Goal: Task Accomplishment & Management: Use online tool/utility

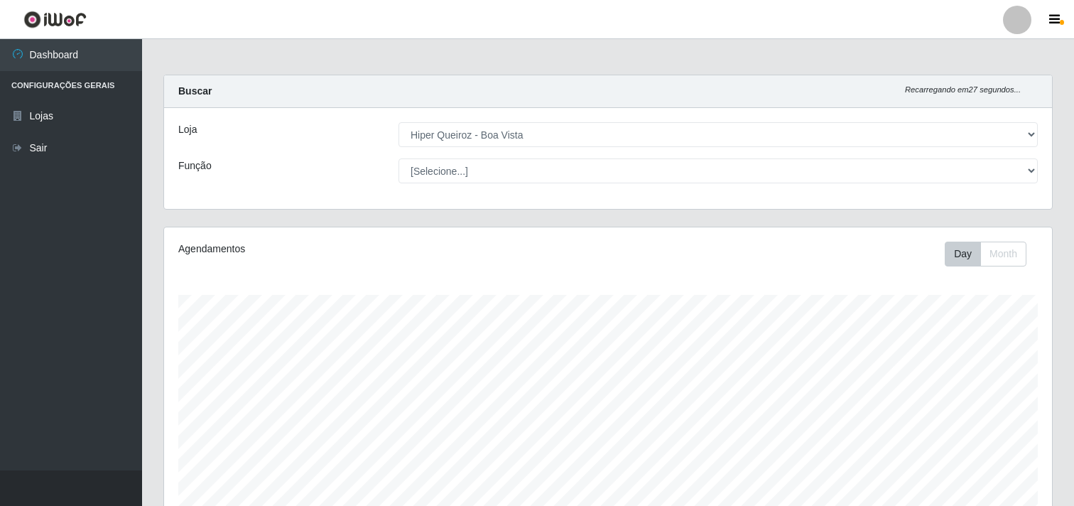
select select "514"
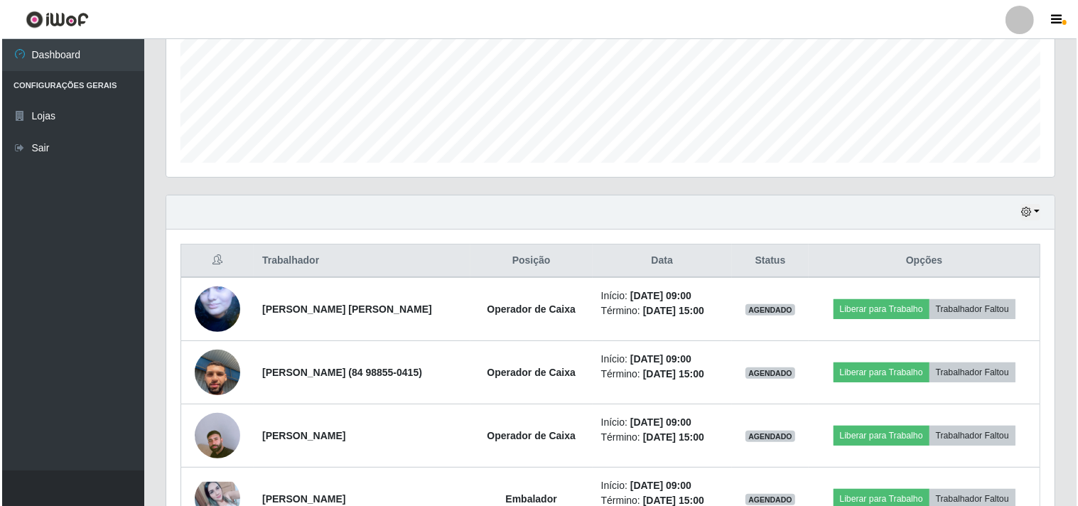
scroll to position [344, 0]
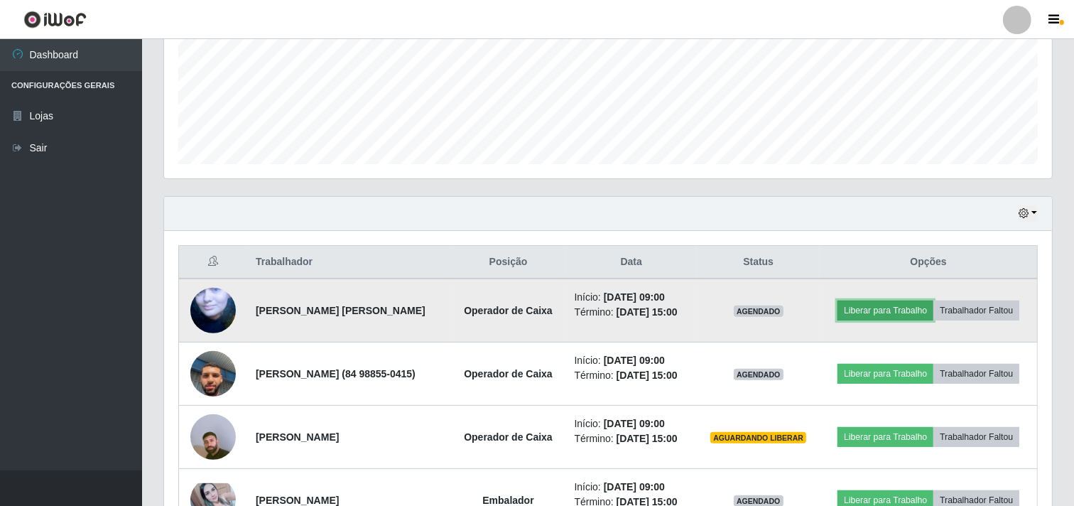
click at [922, 307] on button "Liberar para Trabalho" at bounding box center [886, 311] width 96 height 20
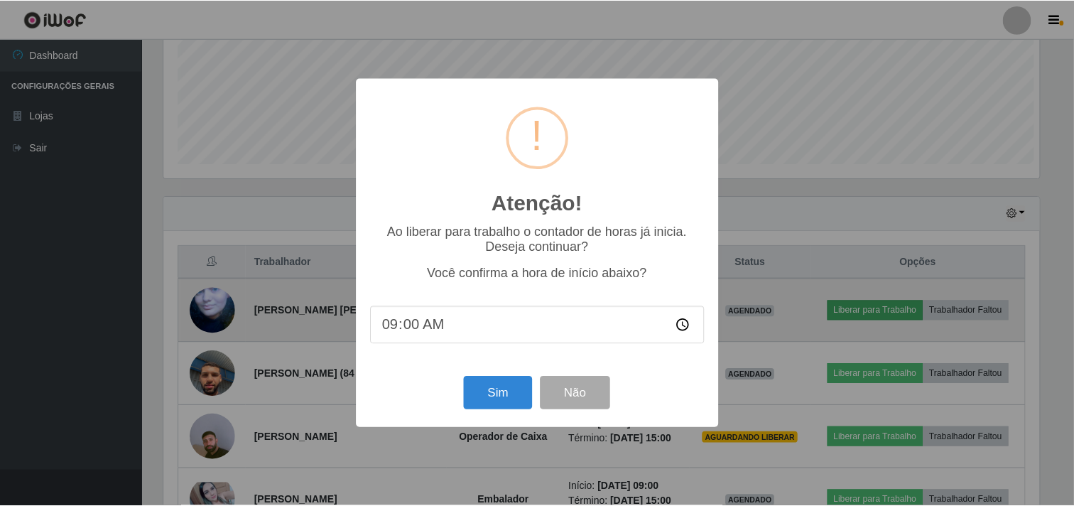
scroll to position [294, 879]
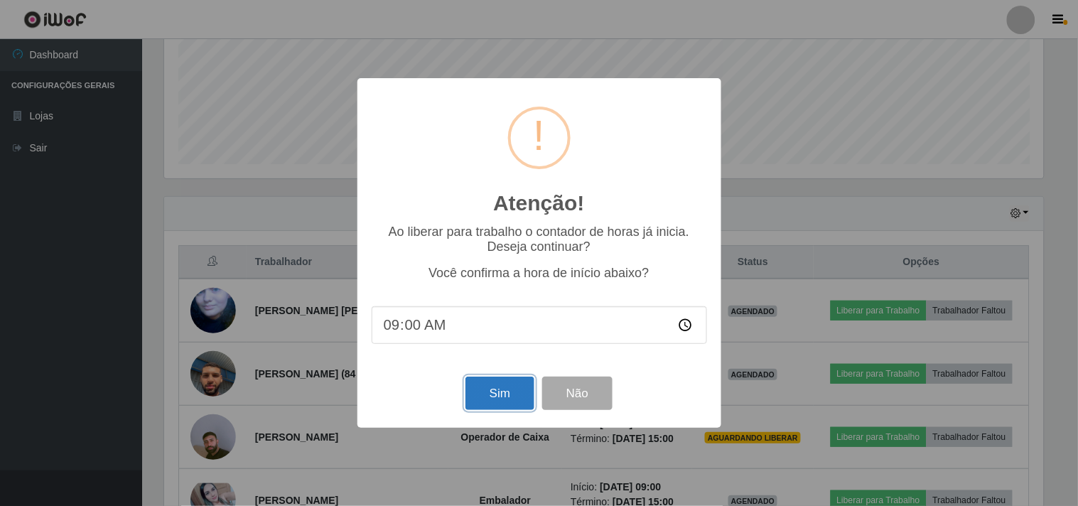
click at [495, 403] on button "Sim" at bounding box center [499, 393] width 69 height 33
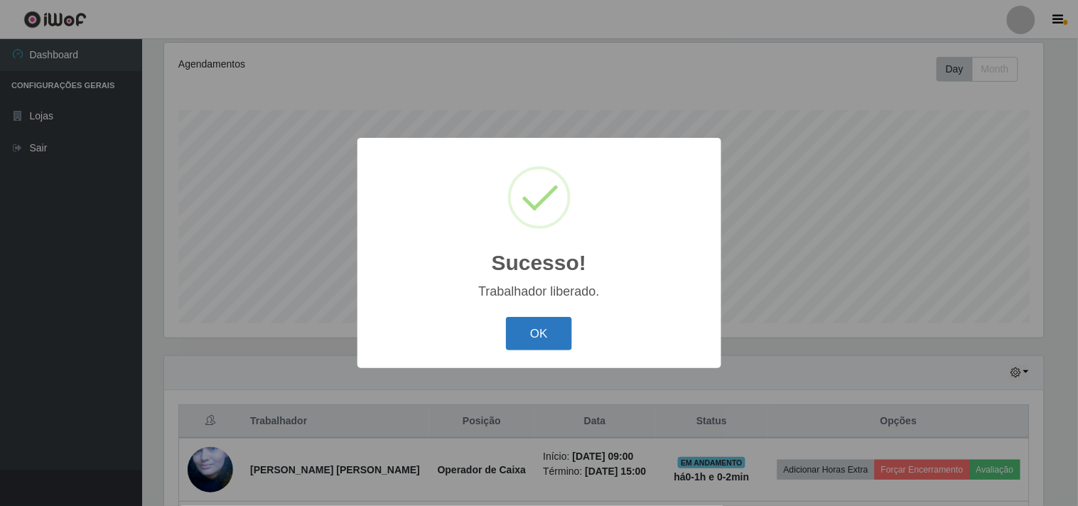
click at [547, 330] on button "OK" at bounding box center [539, 333] width 66 height 33
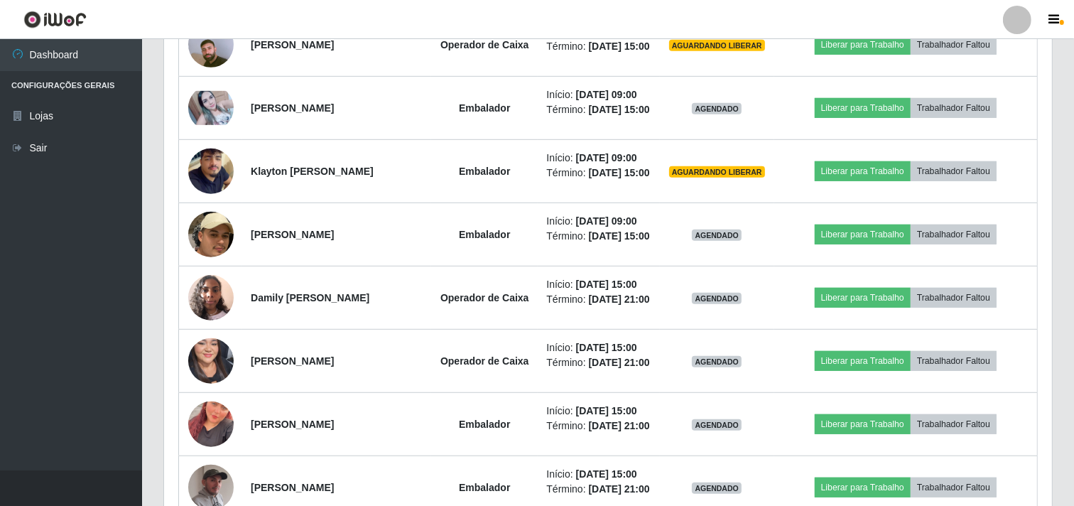
scroll to position [737, 0]
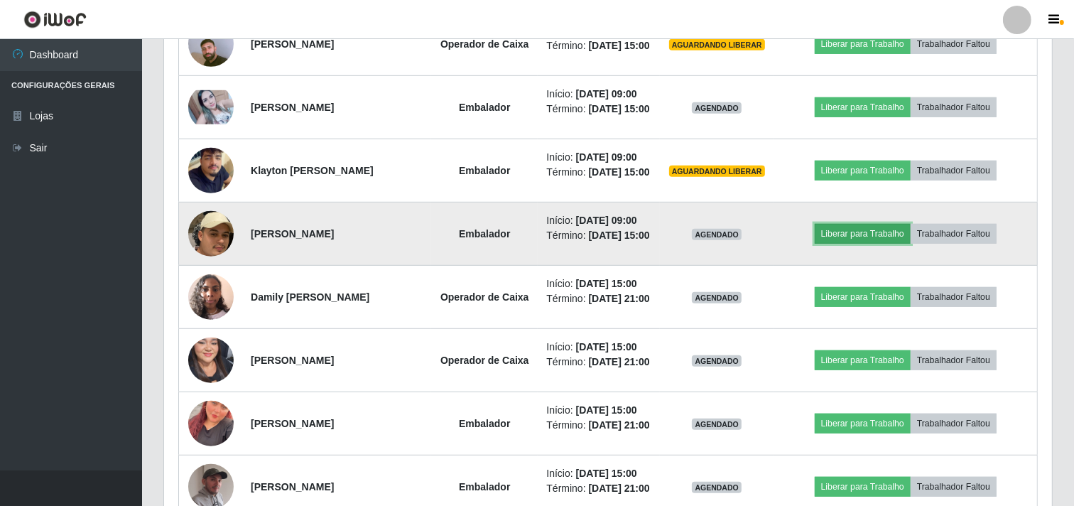
click at [873, 244] on button "Liberar para Trabalho" at bounding box center [863, 234] width 96 height 20
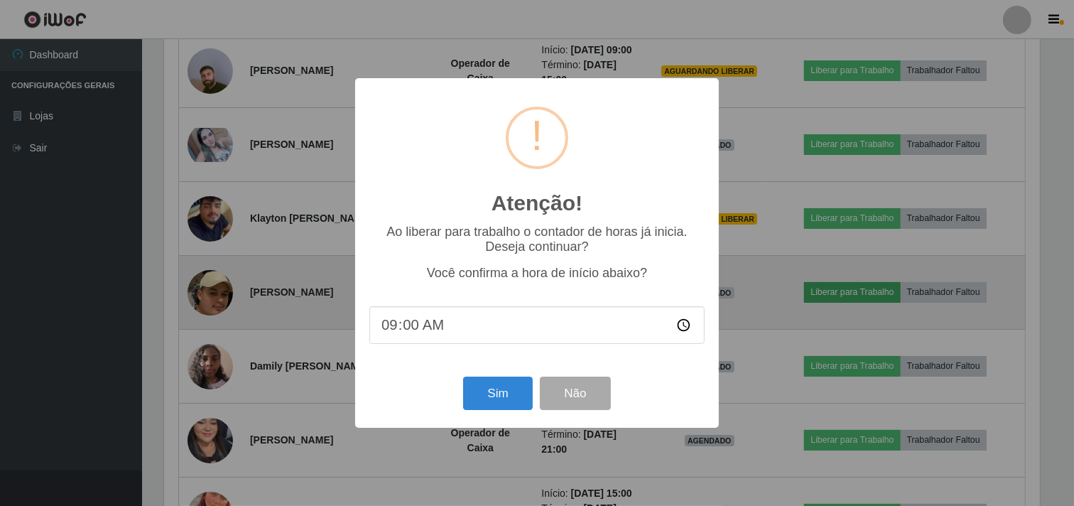
scroll to position [294, 879]
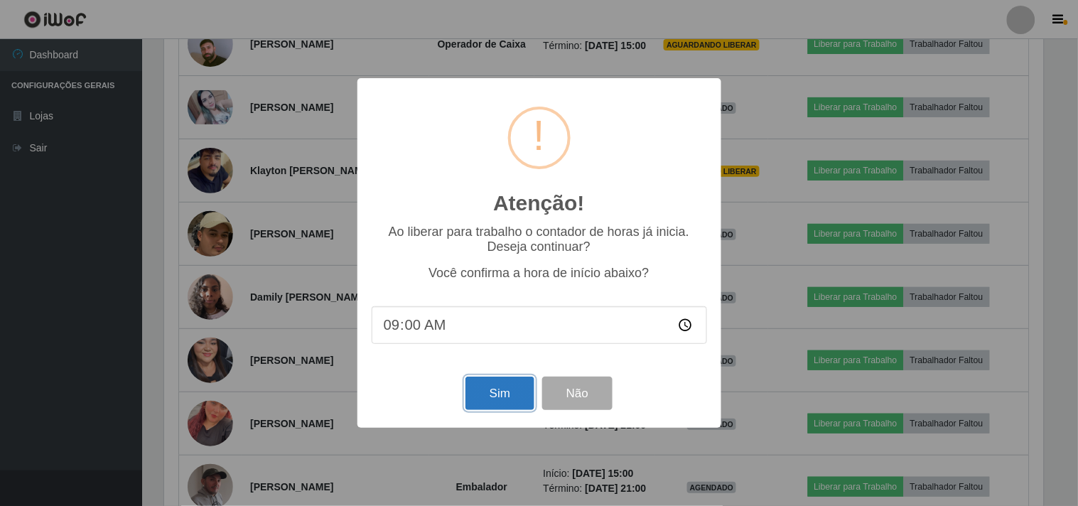
click at [507, 393] on button "Sim" at bounding box center [499, 393] width 69 height 33
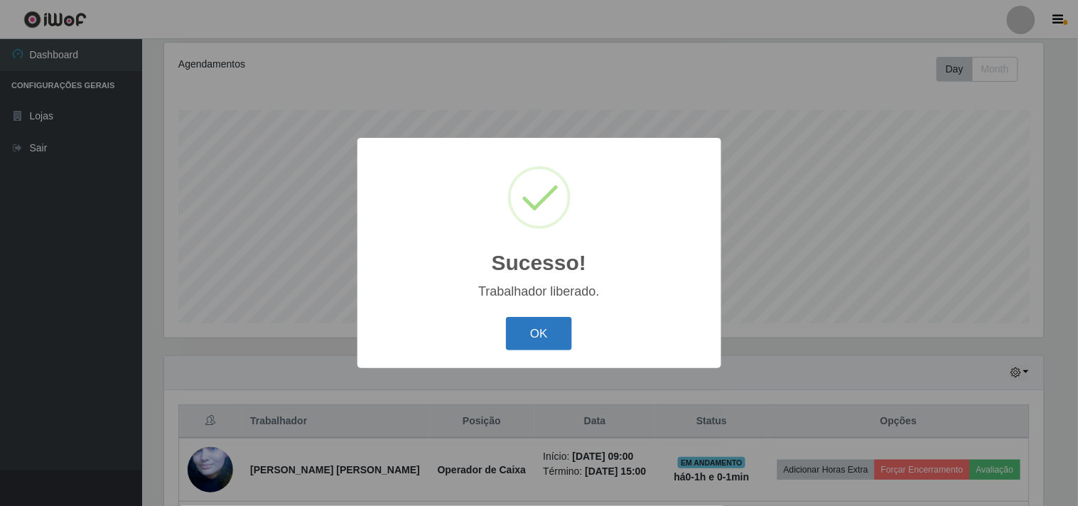
click at [544, 339] on button "OK" at bounding box center [539, 333] width 66 height 33
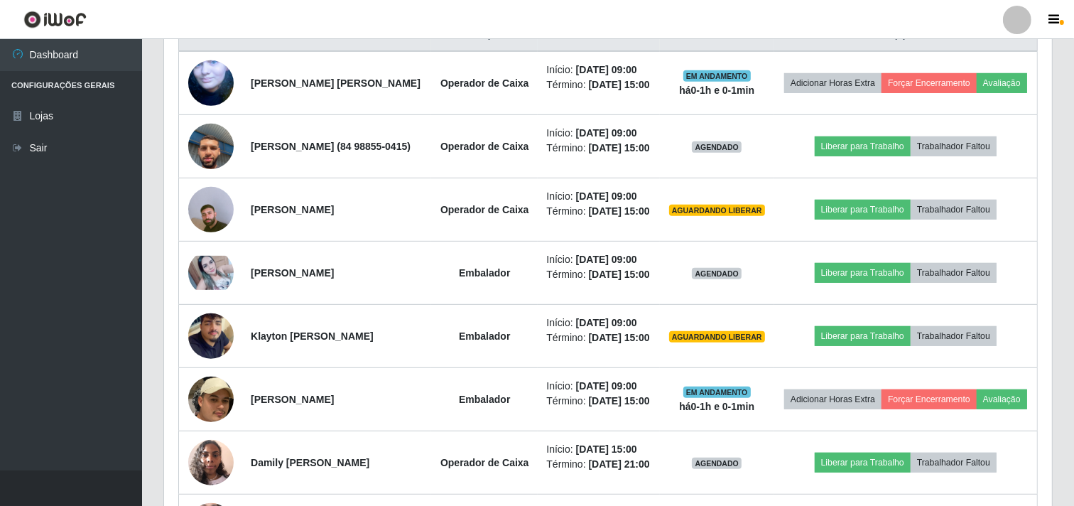
scroll to position [579, 0]
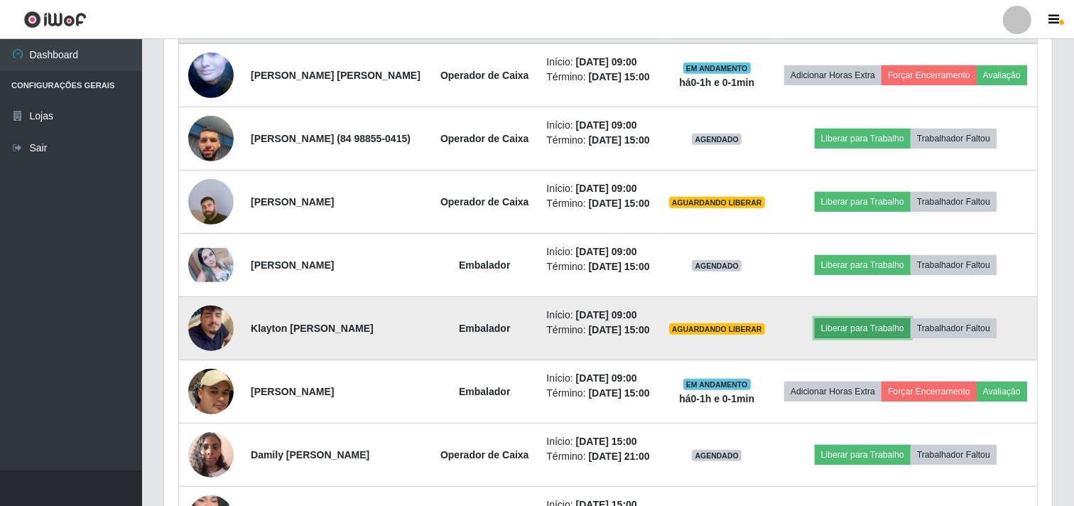
click at [865, 338] on button "Liberar para Trabalho" at bounding box center [863, 328] width 96 height 20
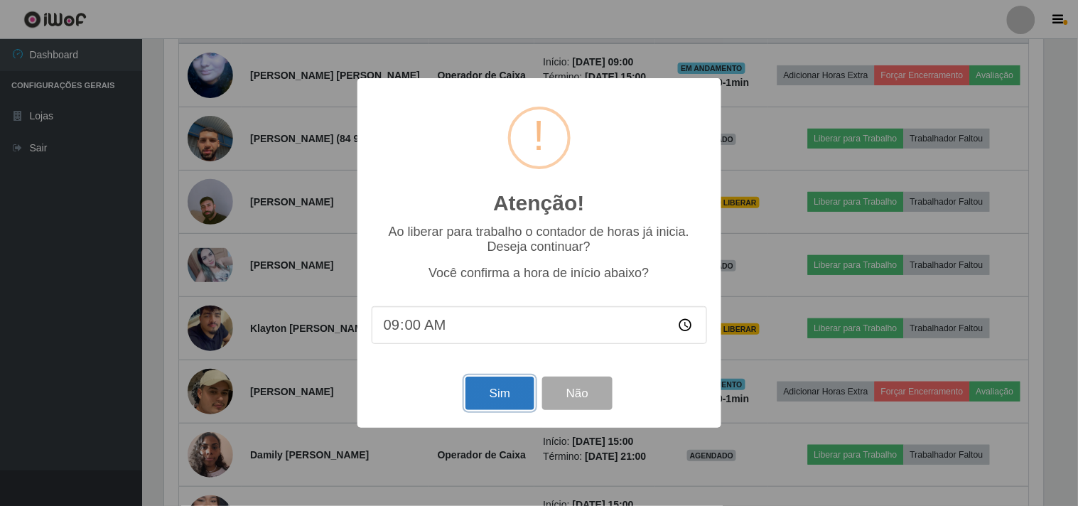
click at [494, 401] on button "Sim" at bounding box center [499, 393] width 69 height 33
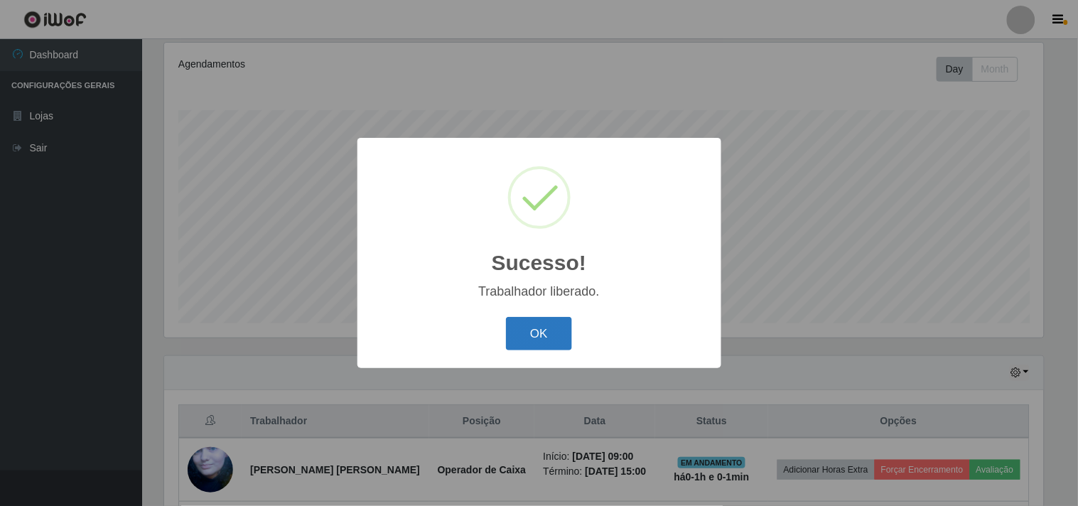
click at [546, 330] on button "OK" at bounding box center [539, 333] width 66 height 33
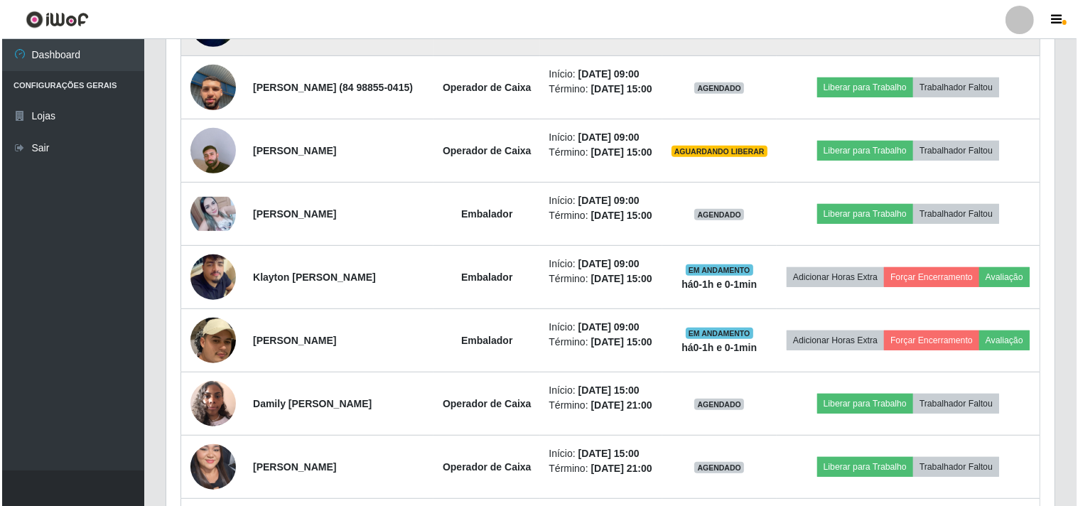
scroll to position [658, 0]
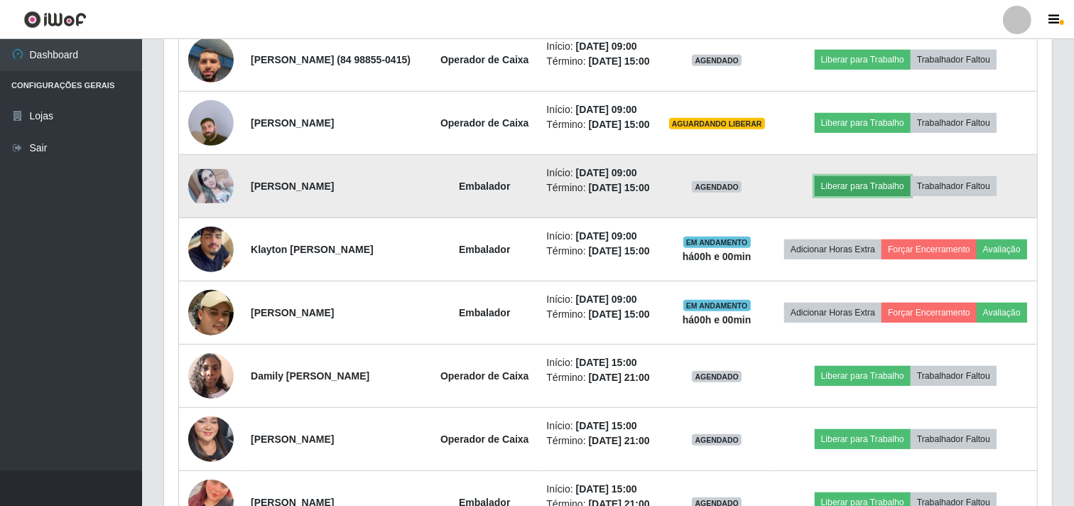
click at [853, 196] on button "Liberar para Trabalho" at bounding box center [863, 186] width 96 height 20
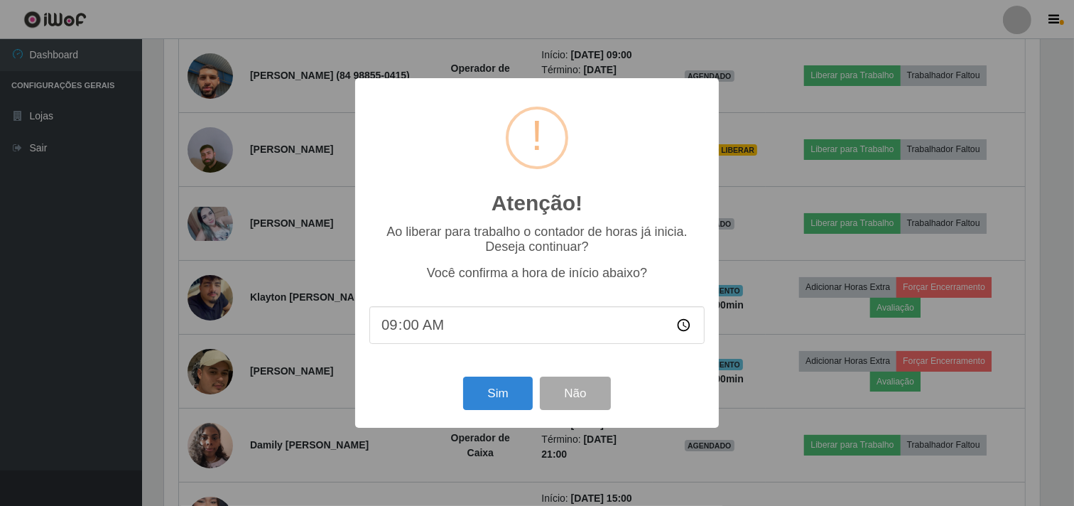
scroll to position [294, 879]
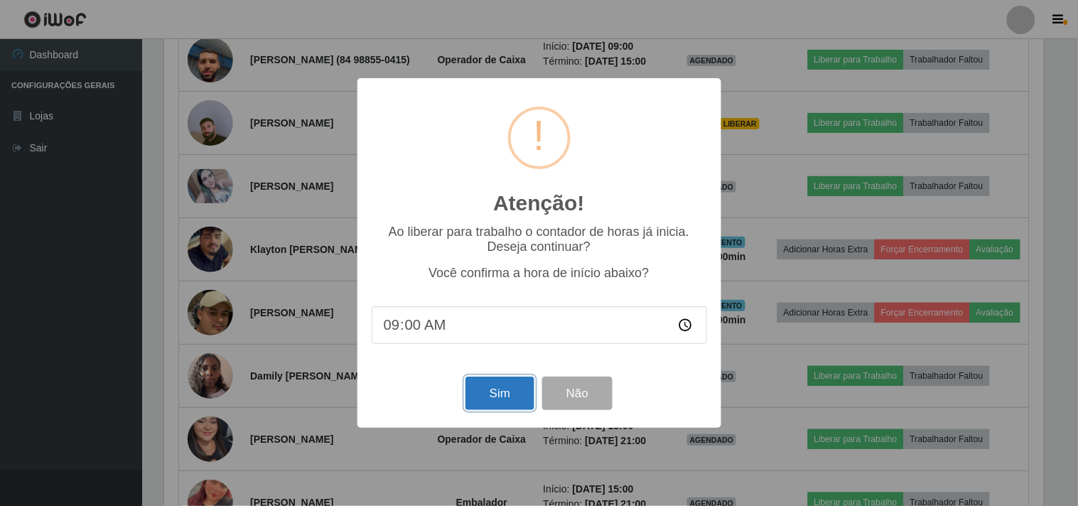
click at [480, 398] on button "Sim" at bounding box center [499, 393] width 69 height 33
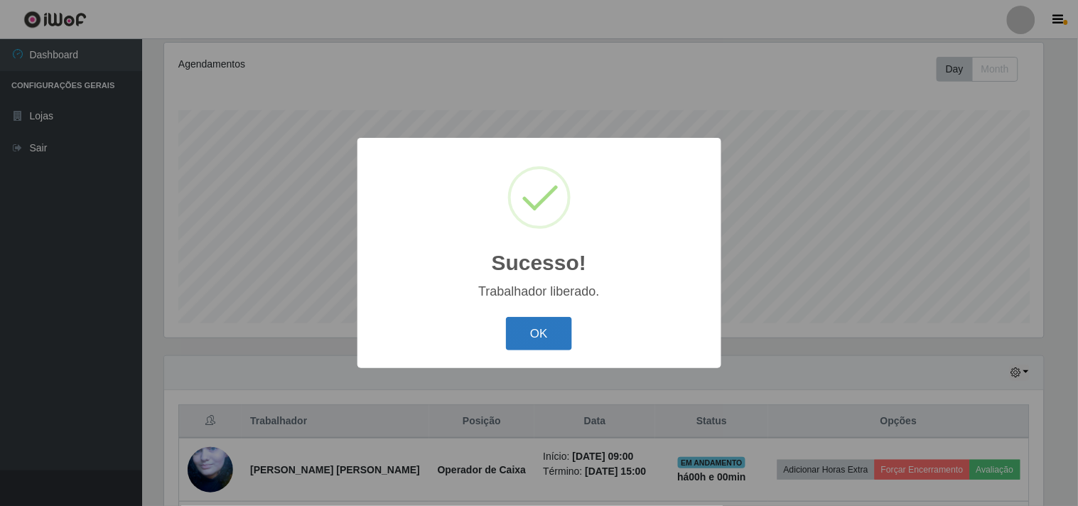
click at [519, 339] on button "OK" at bounding box center [539, 333] width 66 height 33
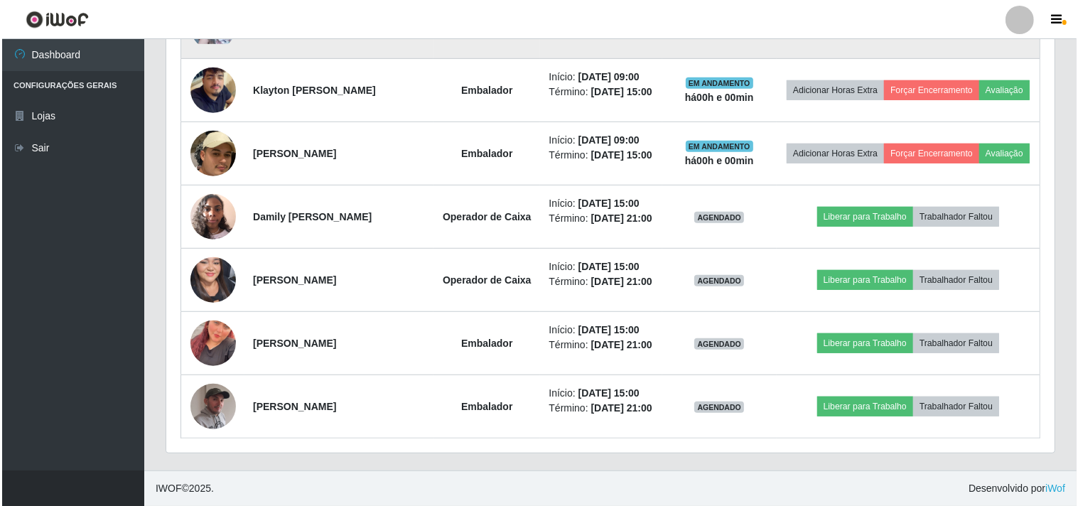
scroll to position [924, 0]
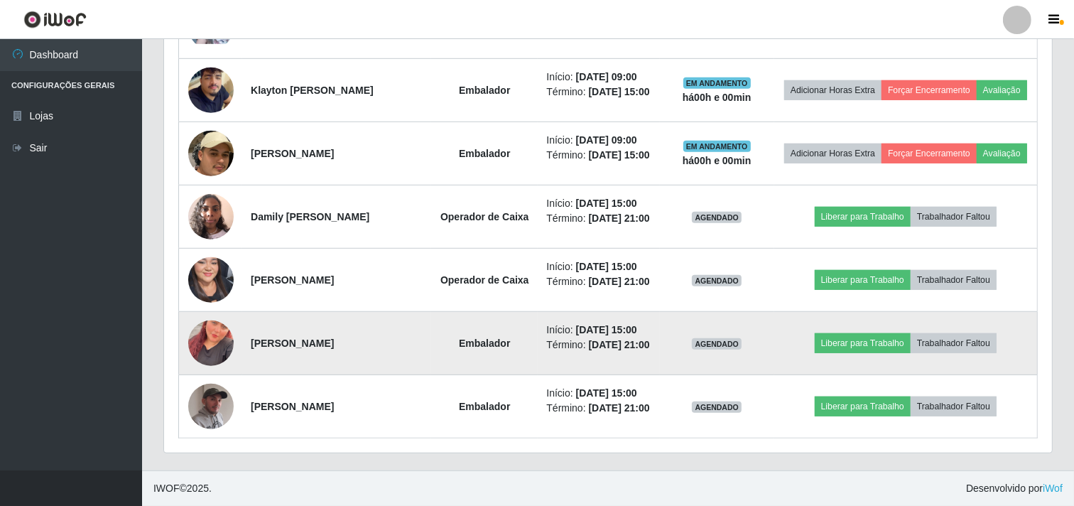
click at [218, 329] on img at bounding box center [210, 343] width 45 height 81
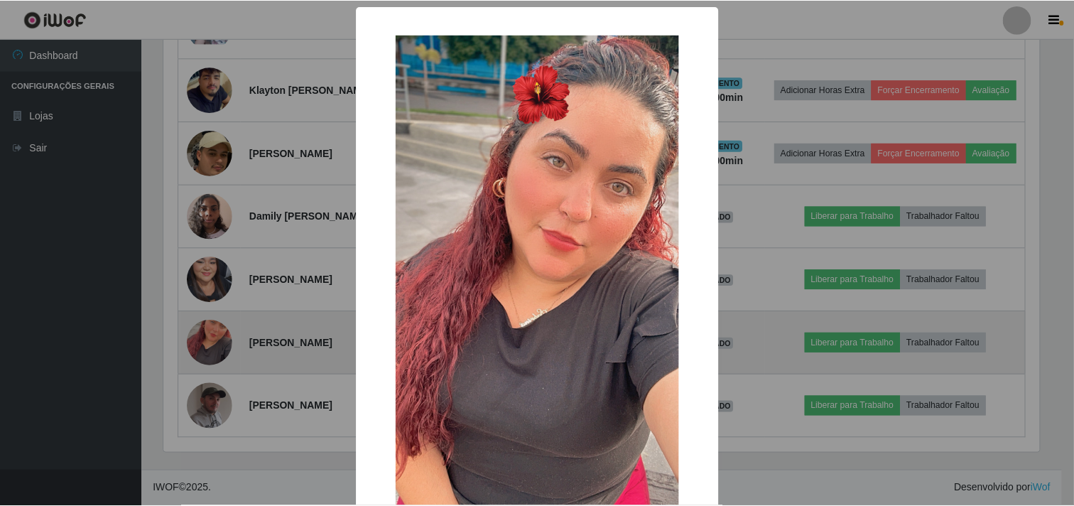
scroll to position [294, 879]
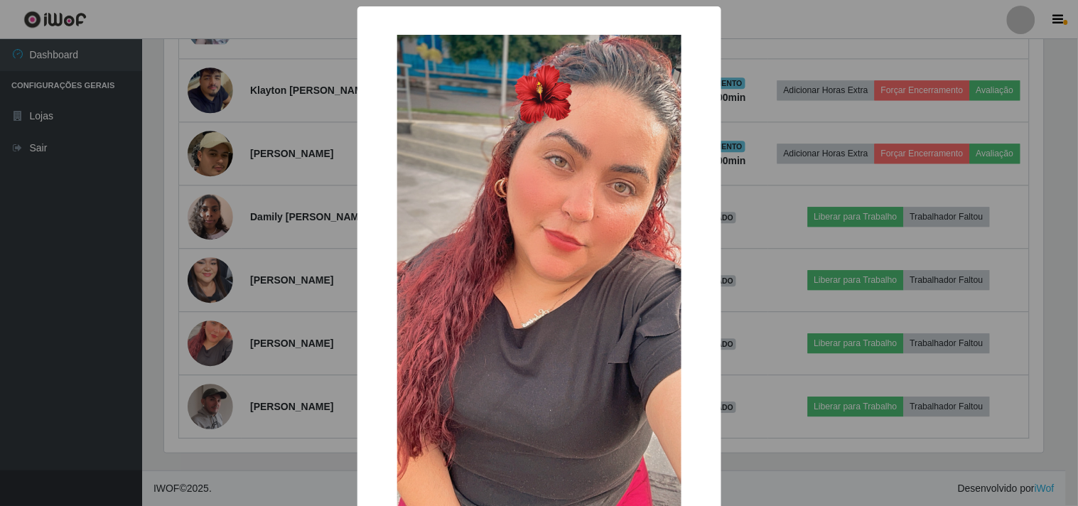
click at [22, 325] on div "× OK Cancel" at bounding box center [539, 253] width 1078 height 506
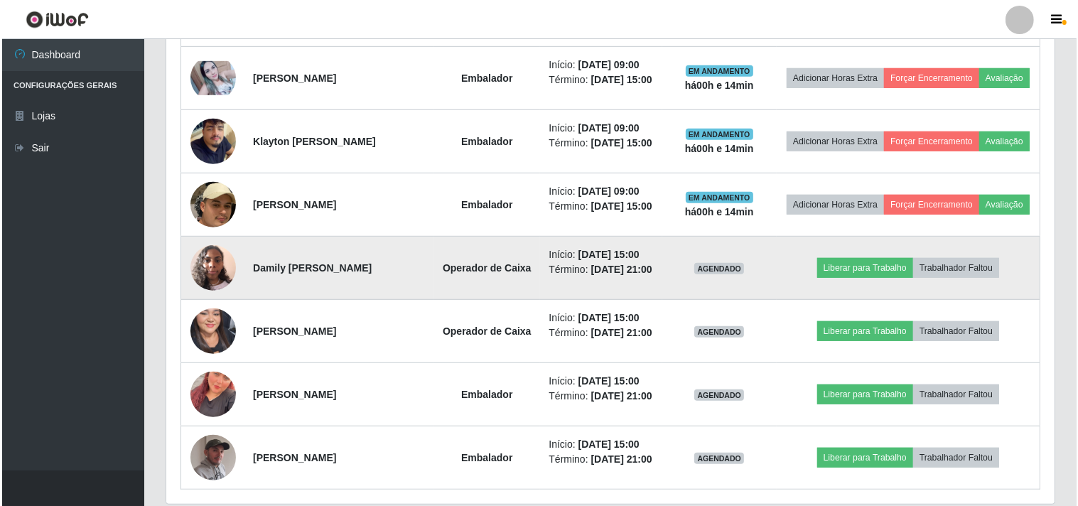
scroll to position [687, 0]
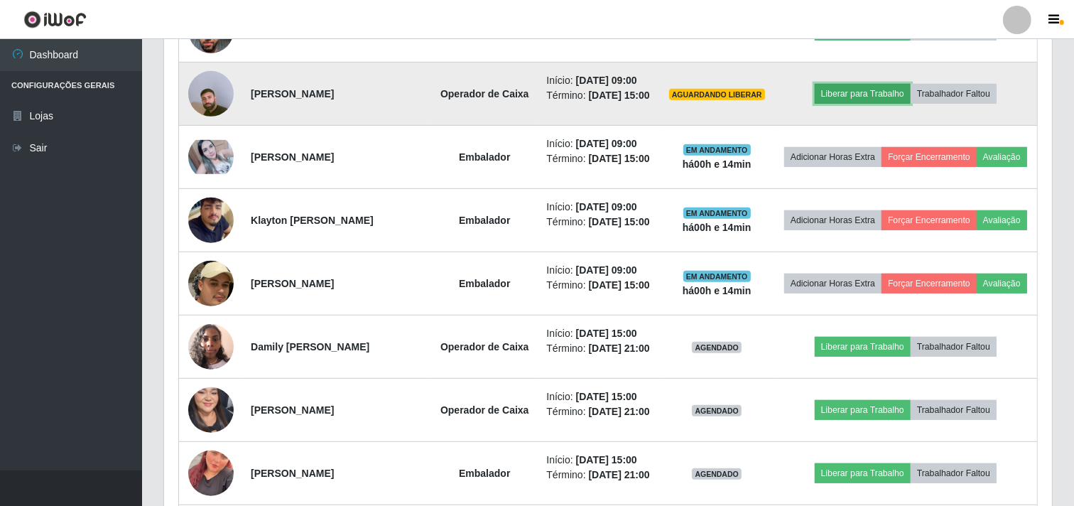
click at [874, 104] on button "Liberar para Trabalho" at bounding box center [863, 94] width 96 height 20
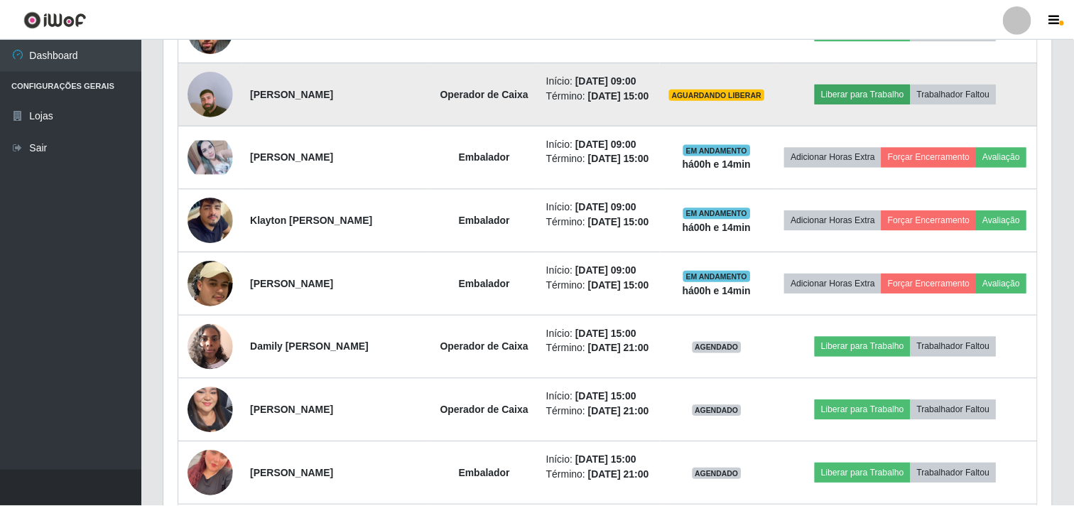
scroll to position [294, 879]
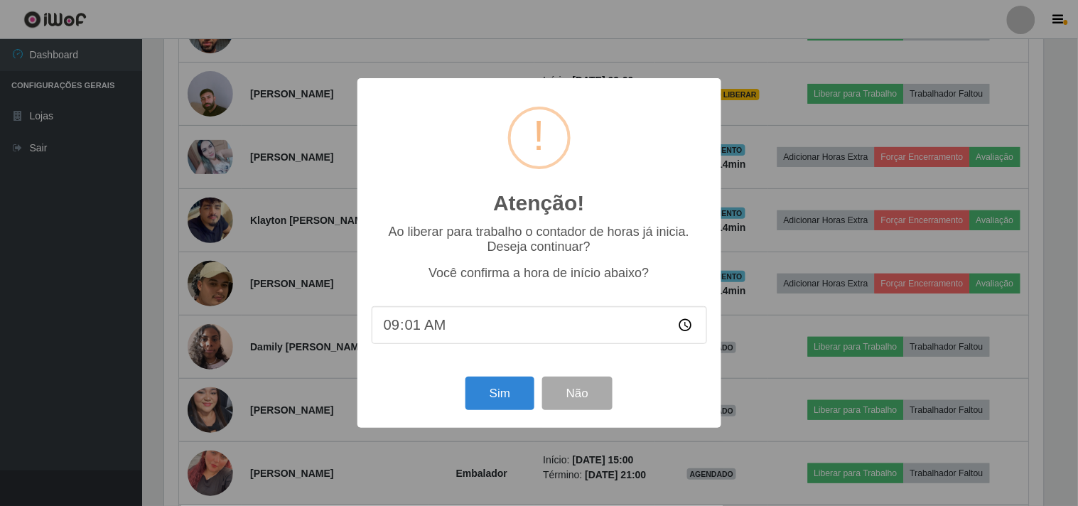
type input "09:15"
click at [483, 399] on button "Sim" at bounding box center [499, 393] width 69 height 33
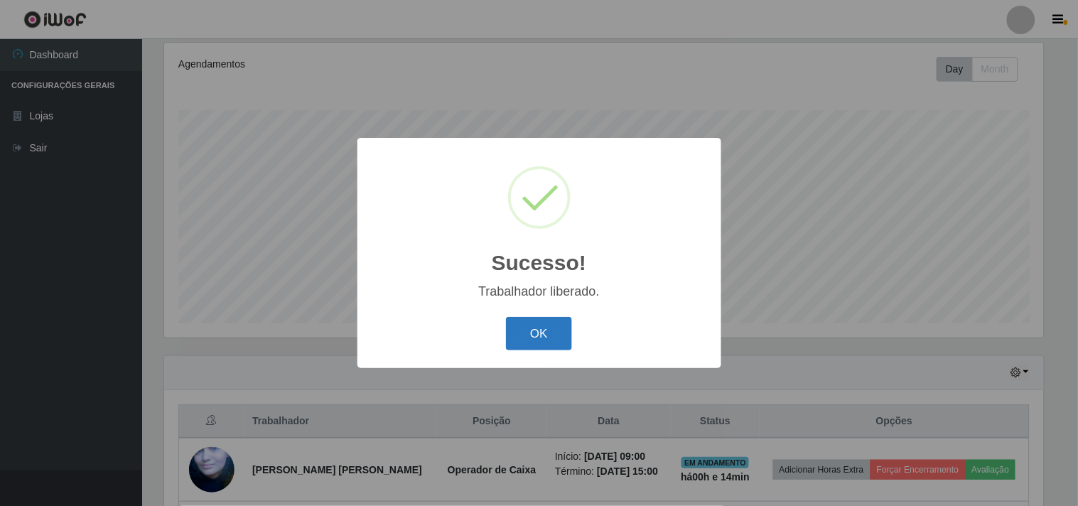
click at [514, 333] on button "OK" at bounding box center [539, 333] width 66 height 33
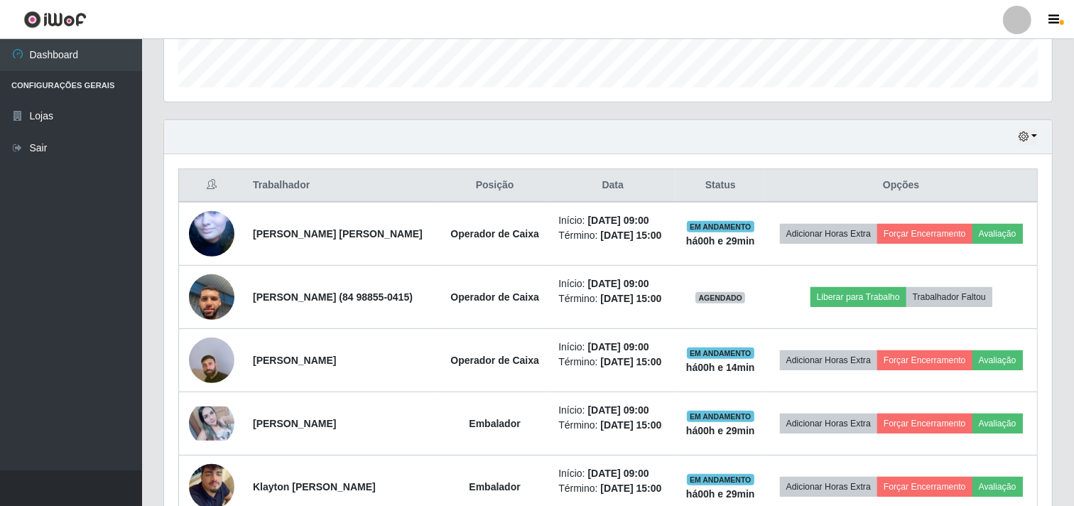
scroll to position [421, 0]
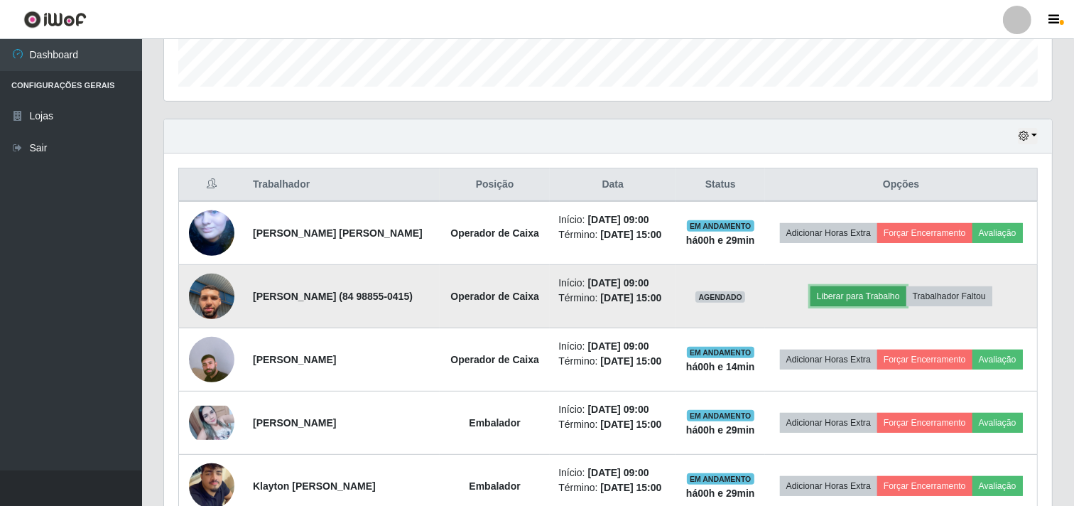
click at [853, 306] on button "Liberar para Trabalho" at bounding box center [859, 296] width 96 height 20
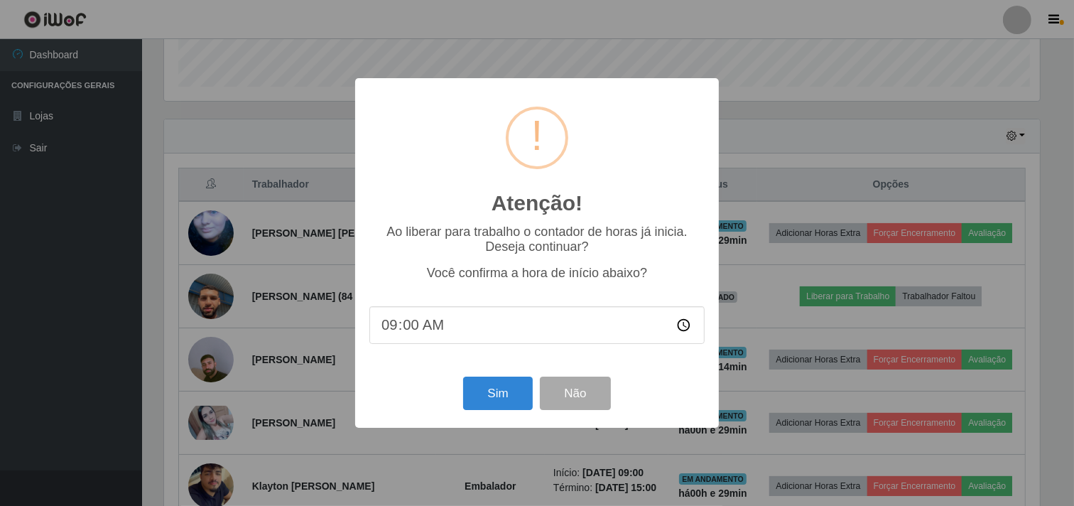
scroll to position [294, 879]
type input "09:30"
click at [509, 407] on button "Sim" at bounding box center [499, 393] width 69 height 33
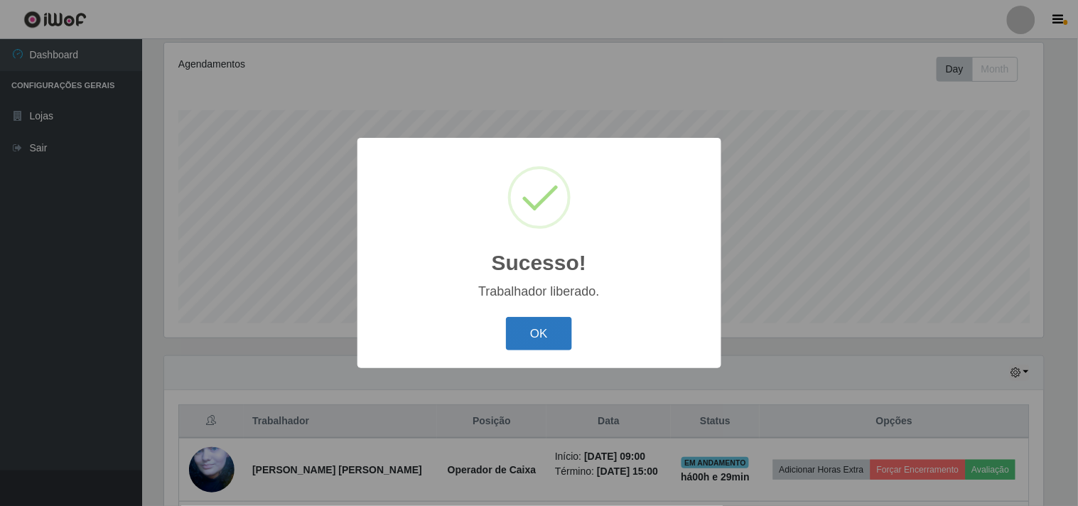
click at [552, 340] on button "OK" at bounding box center [539, 333] width 66 height 33
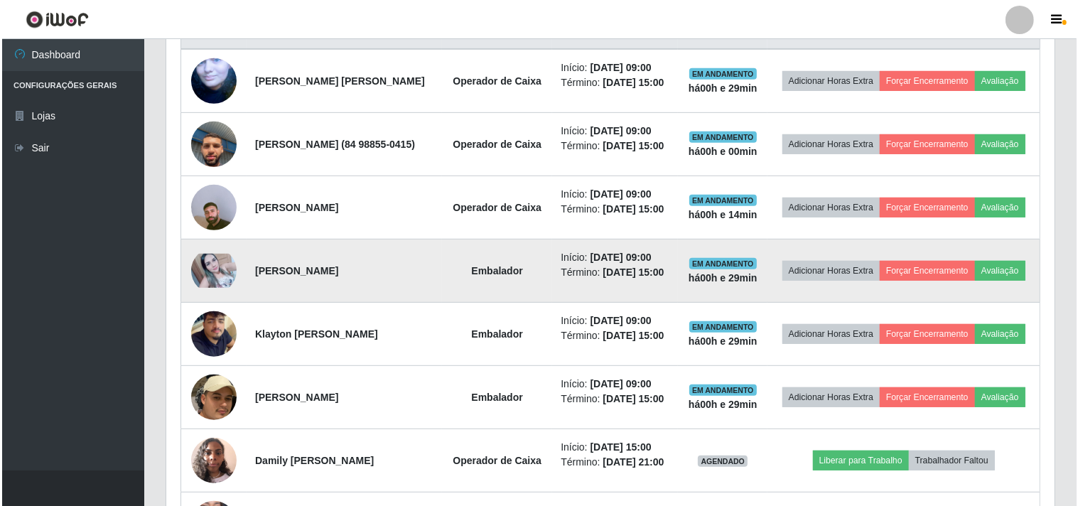
scroll to position [579, 0]
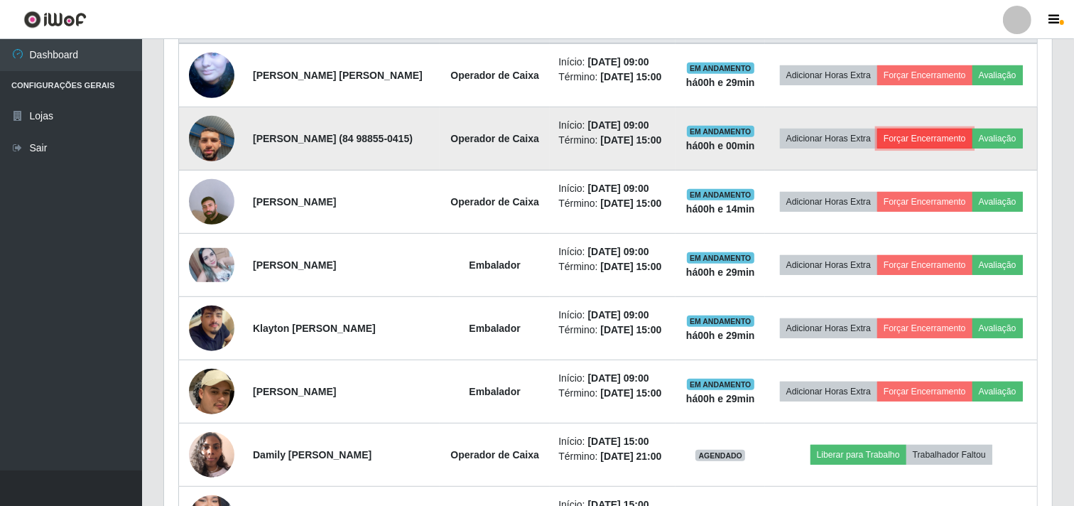
click at [970, 139] on button "Forçar Encerramento" at bounding box center [925, 139] width 95 height 20
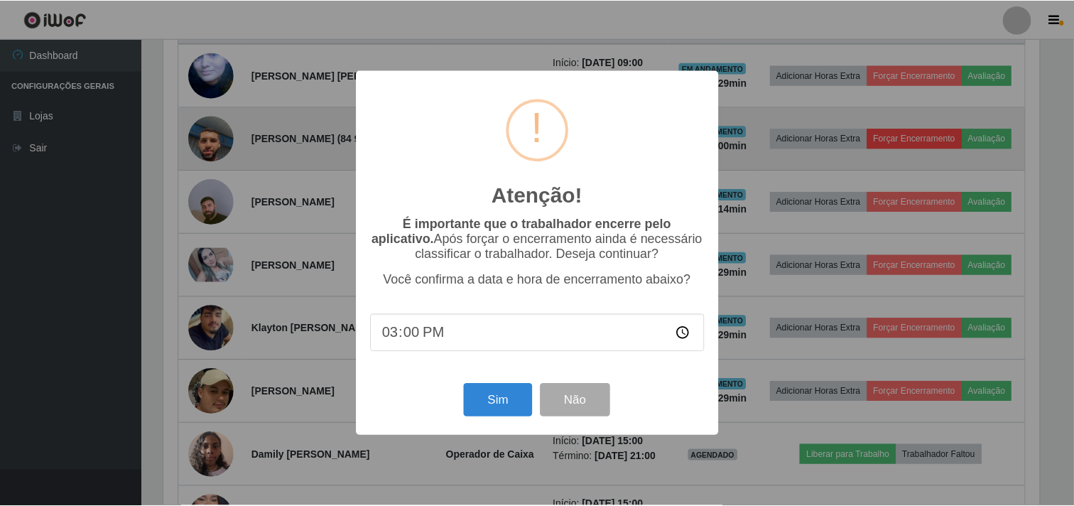
scroll to position [294, 879]
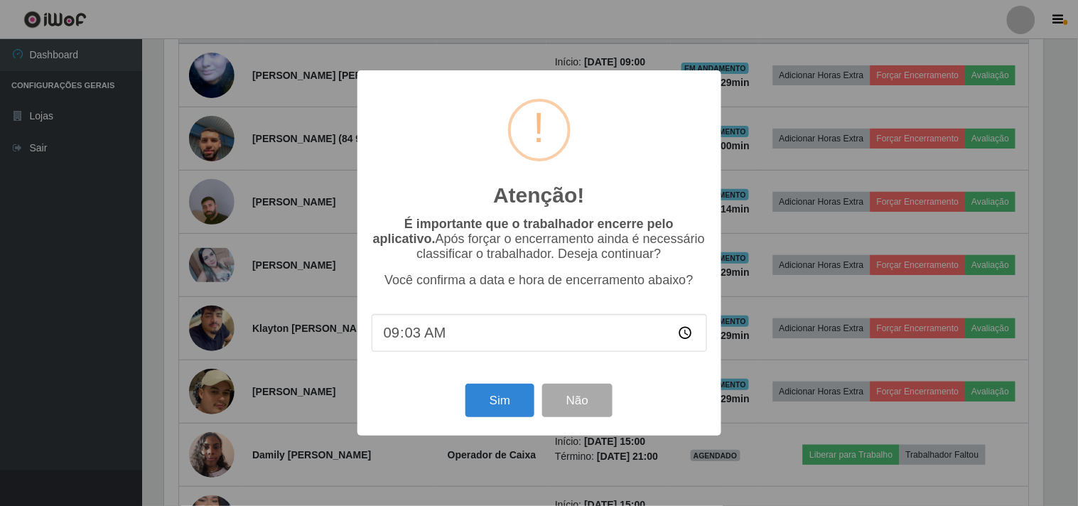
type input "09:30"
click at [485, 395] on button "Sim" at bounding box center [499, 400] width 69 height 33
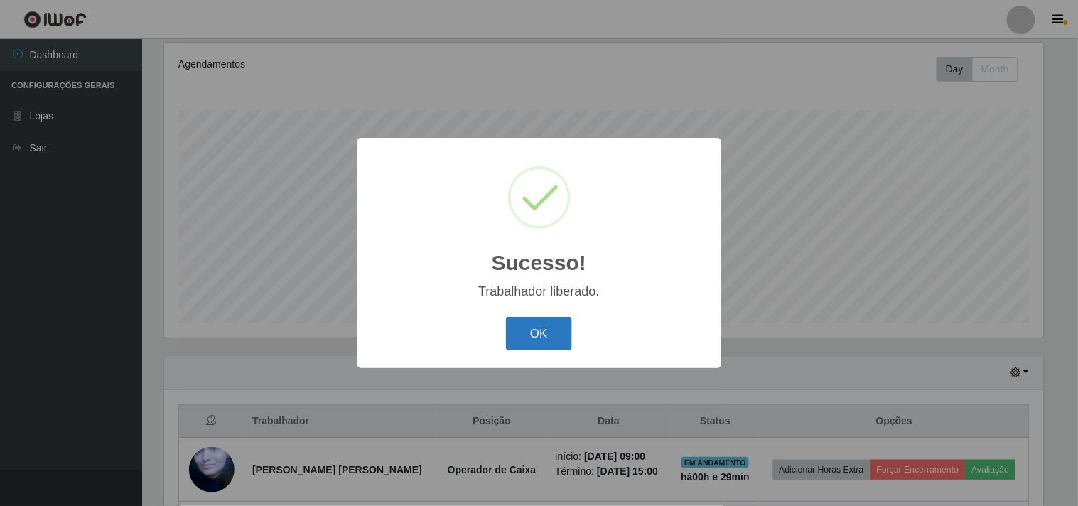
click at [523, 331] on button "OK" at bounding box center [539, 333] width 66 height 33
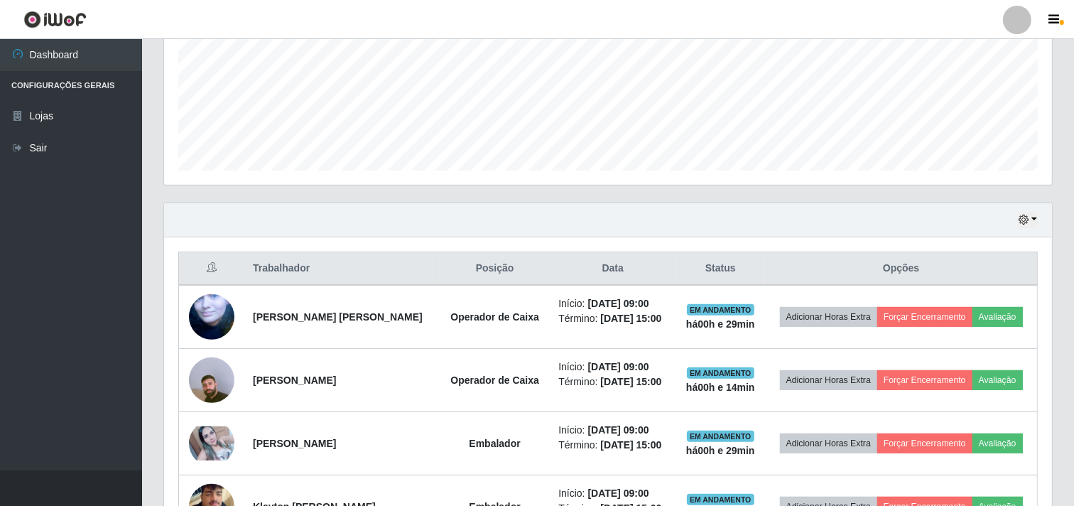
scroll to position [343, 0]
